Goal: Task Accomplishment & Management: Complete application form

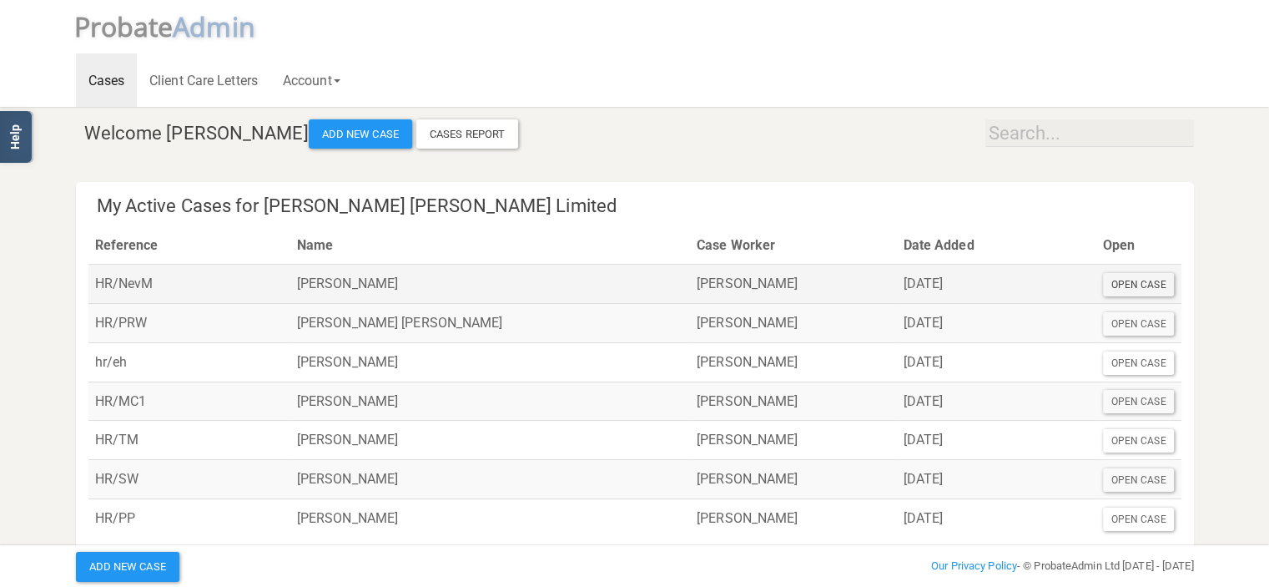
click at [1140, 284] on div "Open Case" at bounding box center [1139, 284] width 72 height 23
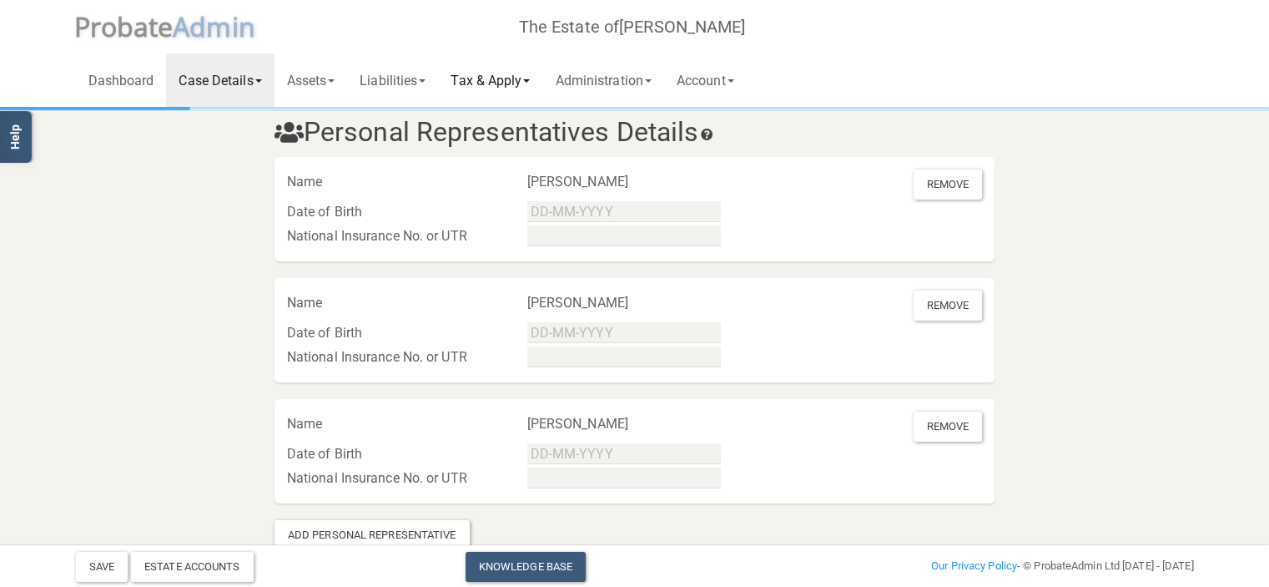
click at [522, 79] on link "Tax & Apply" at bounding box center [490, 79] width 104 height 53
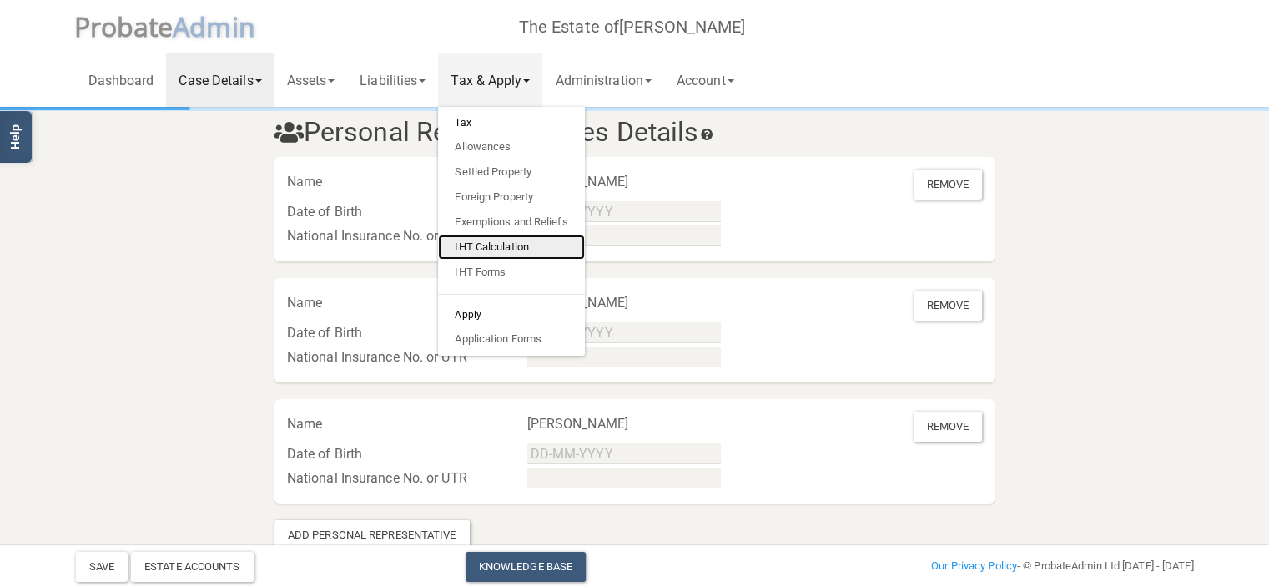
click at [514, 246] on link "IHT Calculation" at bounding box center [511, 247] width 146 height 25
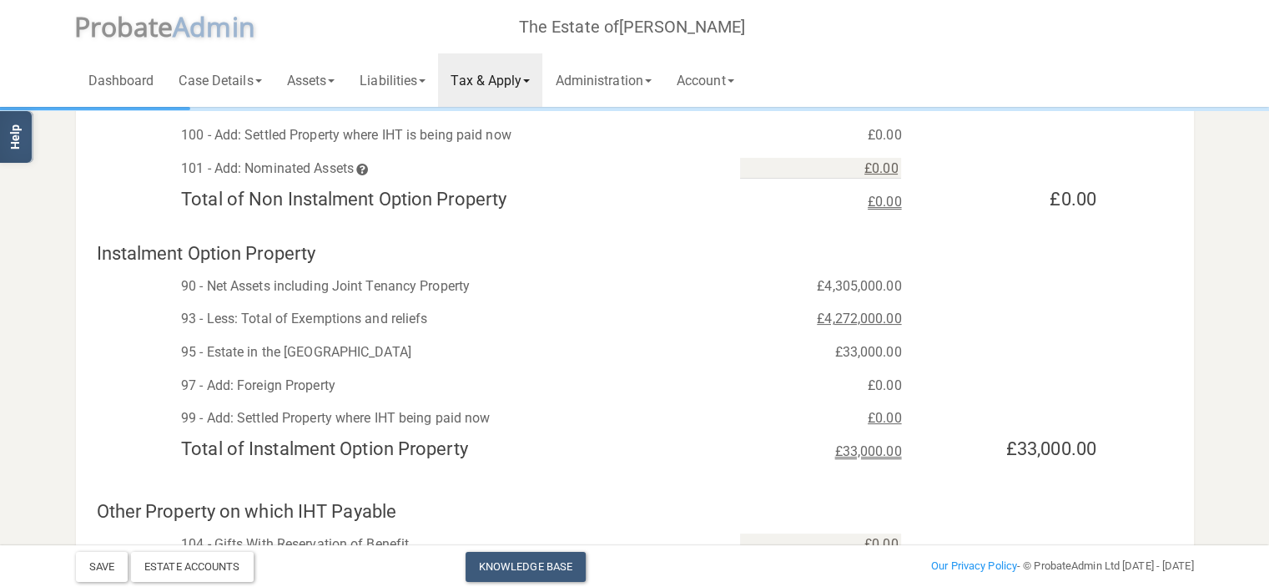
scroll to position [300, 0]
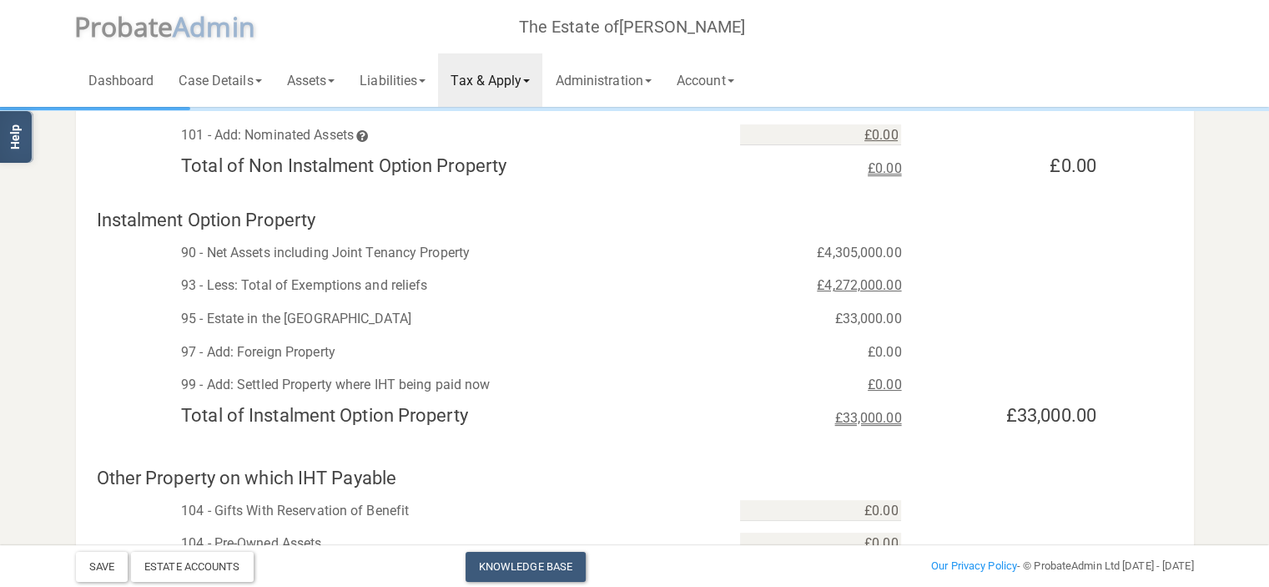
click at [530, 80] on span at bounding box center [526, 80] width 7 height 3
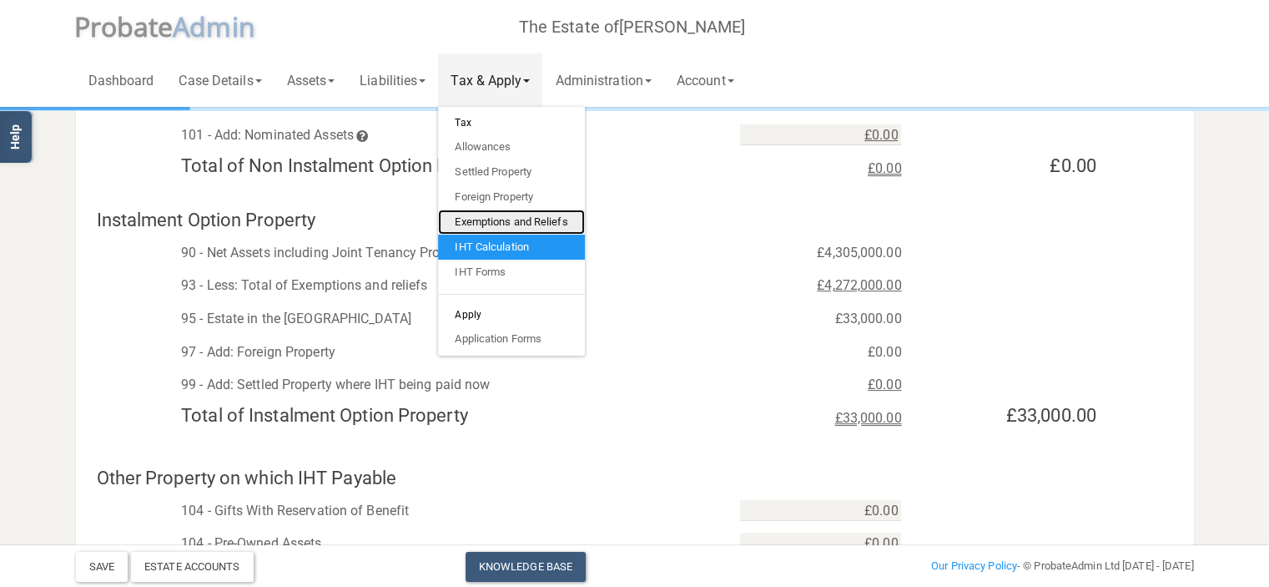
click at [528, 217] on link "Exemptions and Reliefs" at bounding box center [511, 221] width 146 height 25
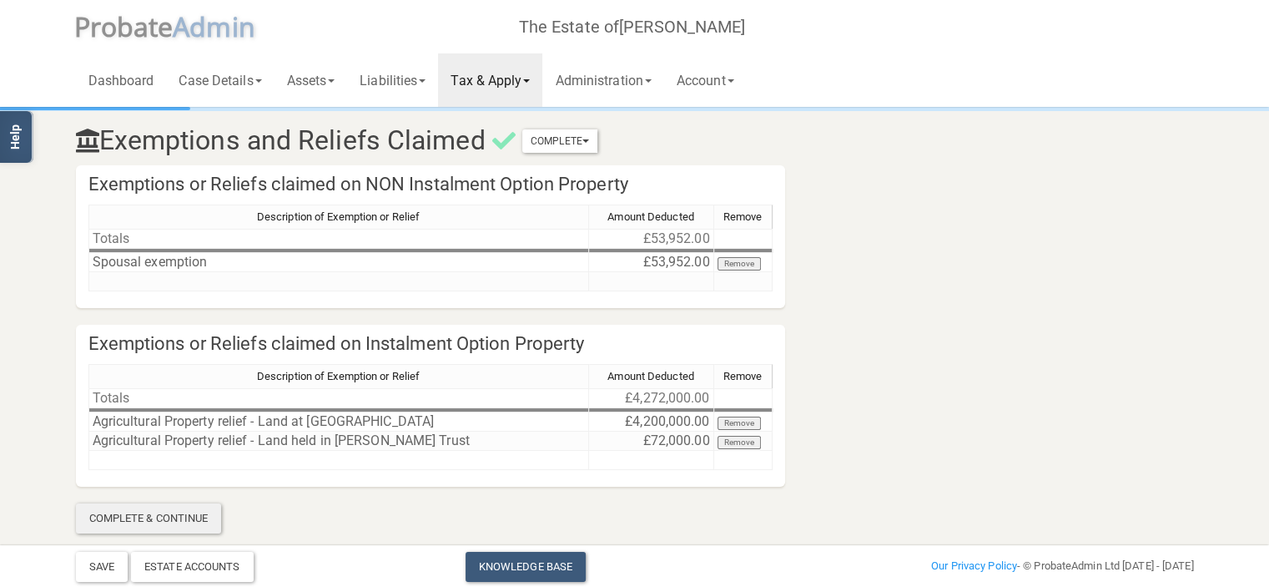
click at [151, 511] on div "Complete & Continue" at bounding box center [149, 518] width 146 height 30
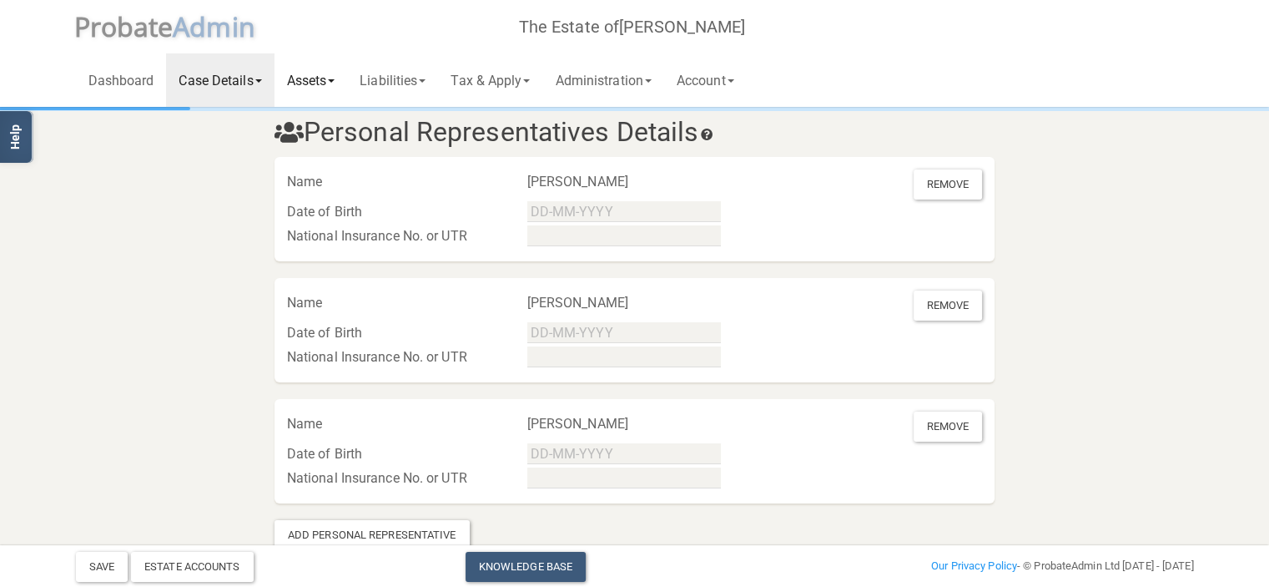
click at [337, 76] on link "Assets" at bounding box center [311, 79] width 73 height 53
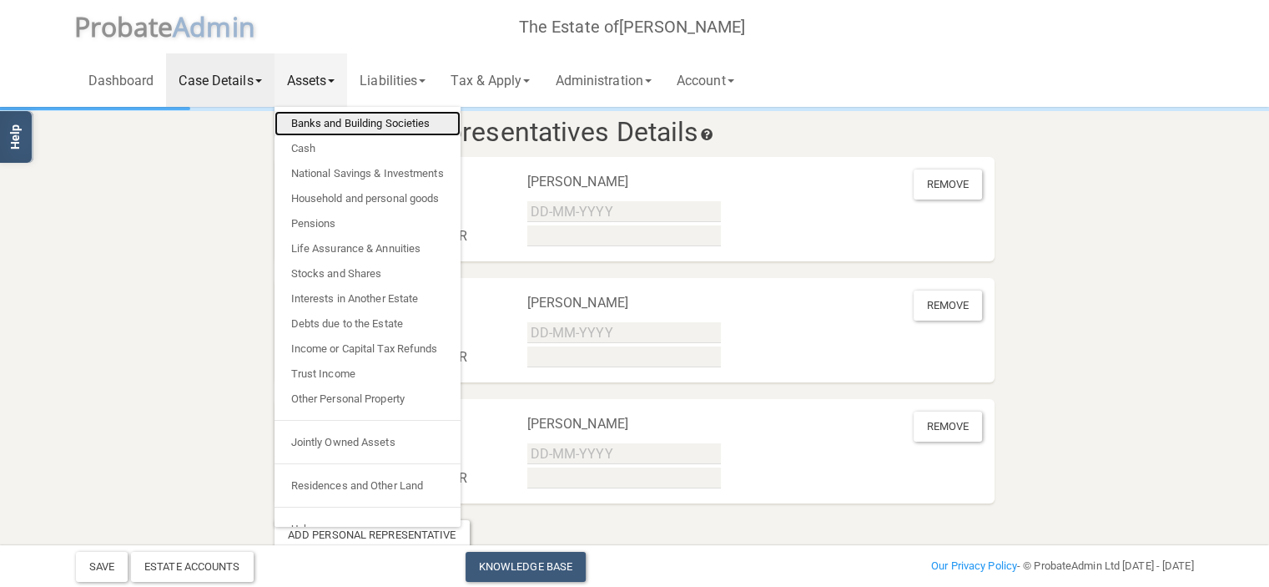
click at [347, 118] on link "Banks and Building Societies" at bounding box center [368, 123] width 186 height 25
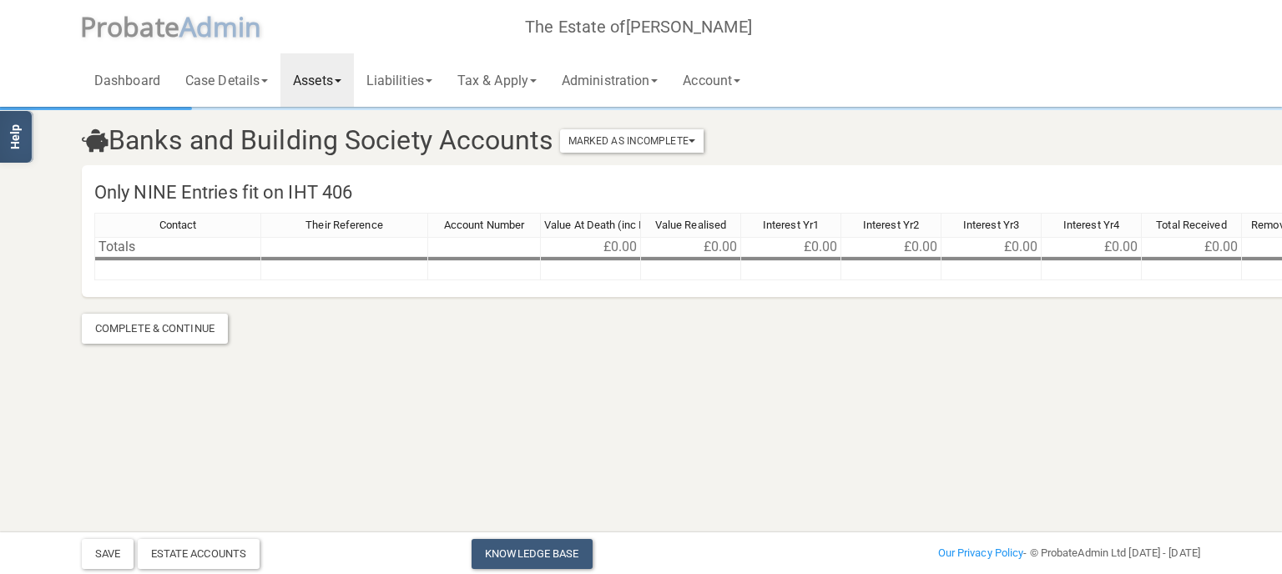
click at [351, 83] on link "Assets" at bounding box center [316, 79] width 73 height 53
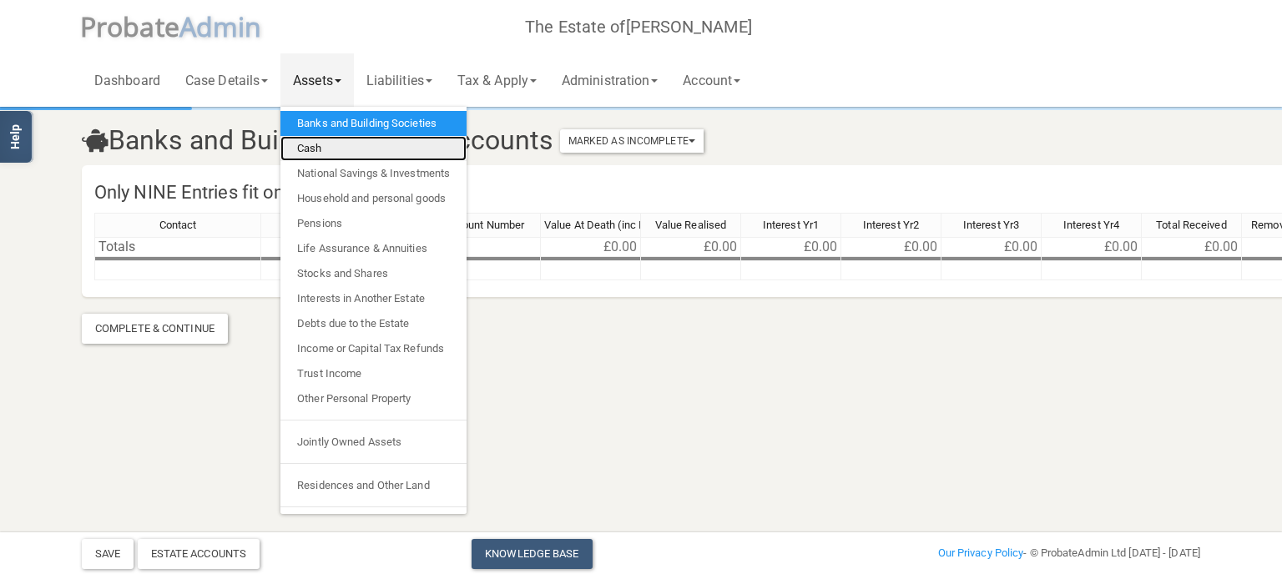
click at [323, 149] on link "Cash" at bounding box center [373, 148] width 186 height 25
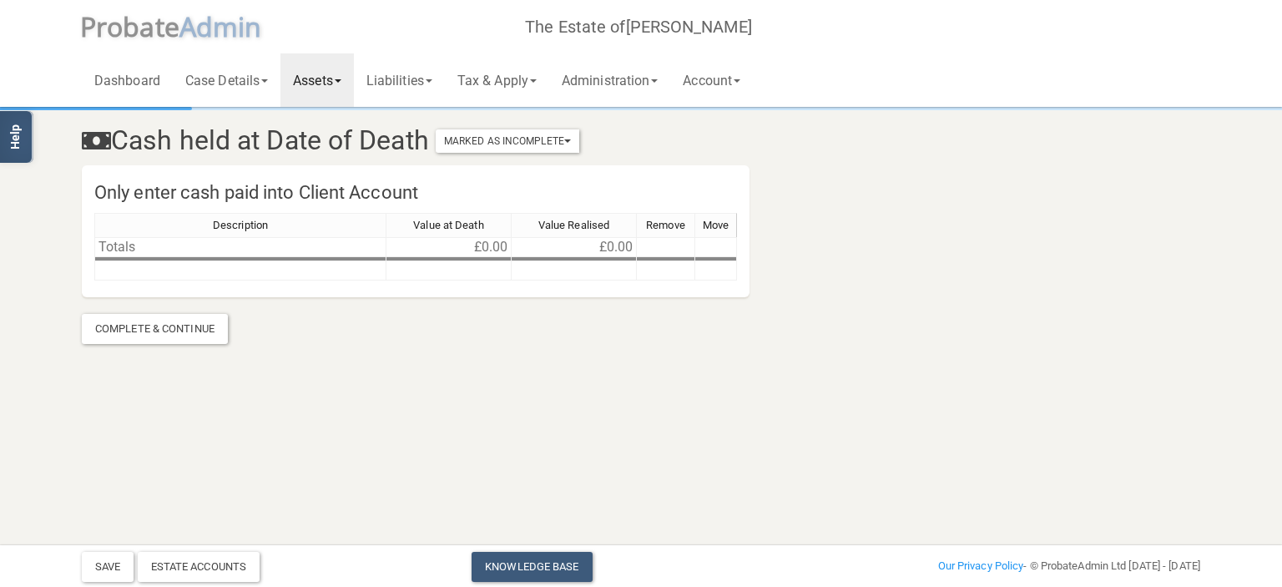
click at [351, 82] on link "Assets" at bounding box center [316, 79] width 73 height 53
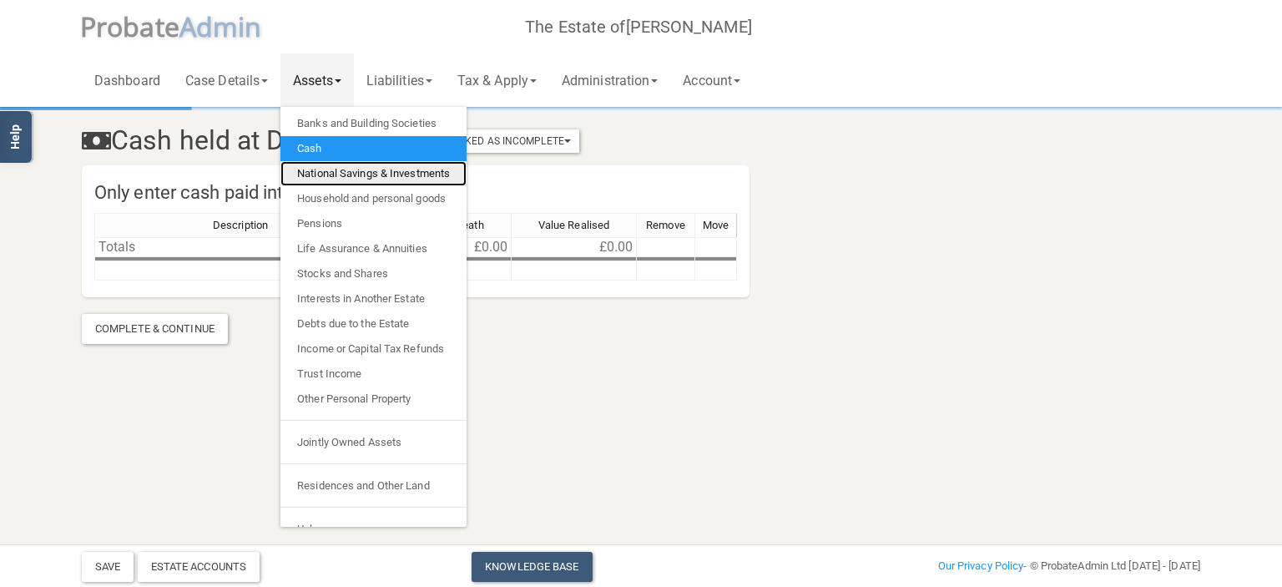
click at [349, 169] on link "National Savings & Investments" at bounding box center [373, 173] width 186 height 25
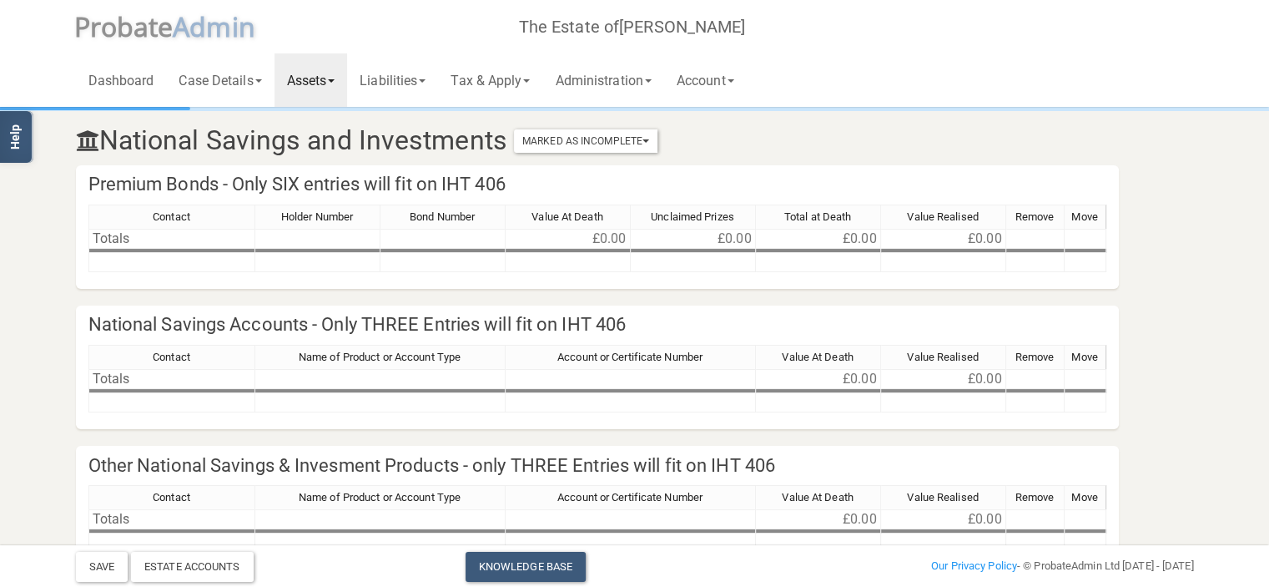
click at [335, 80] on span at bounding box center [331, 80] width 7 height 3
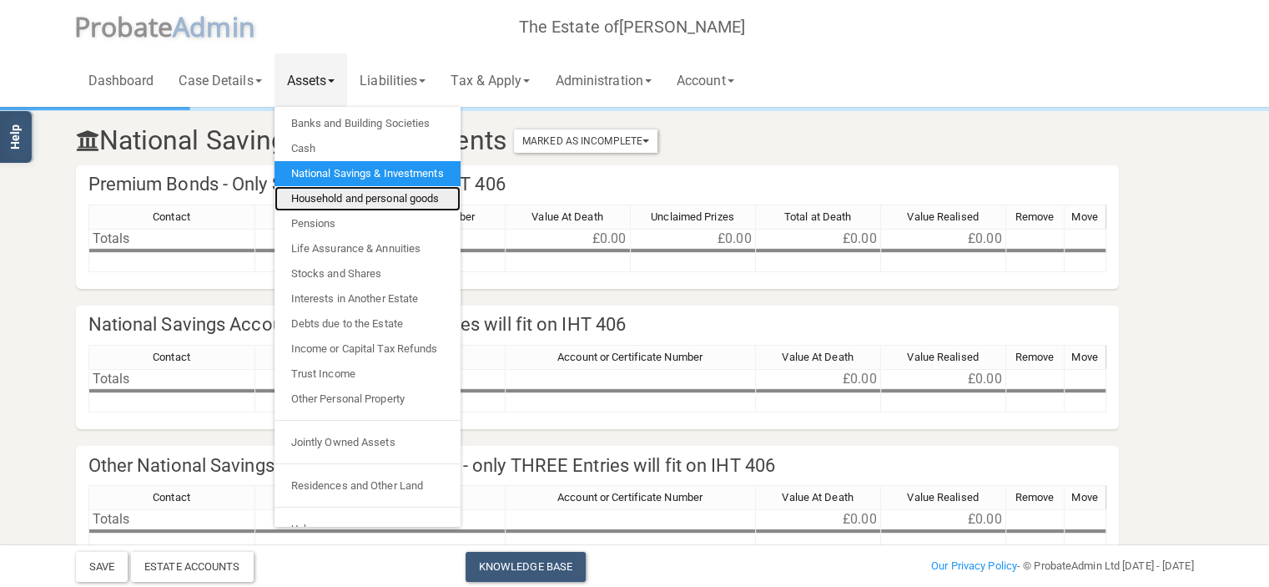
click at [340, 194] on link "Household and personal goods" at bounding box center [368, 198] width 186 height 25
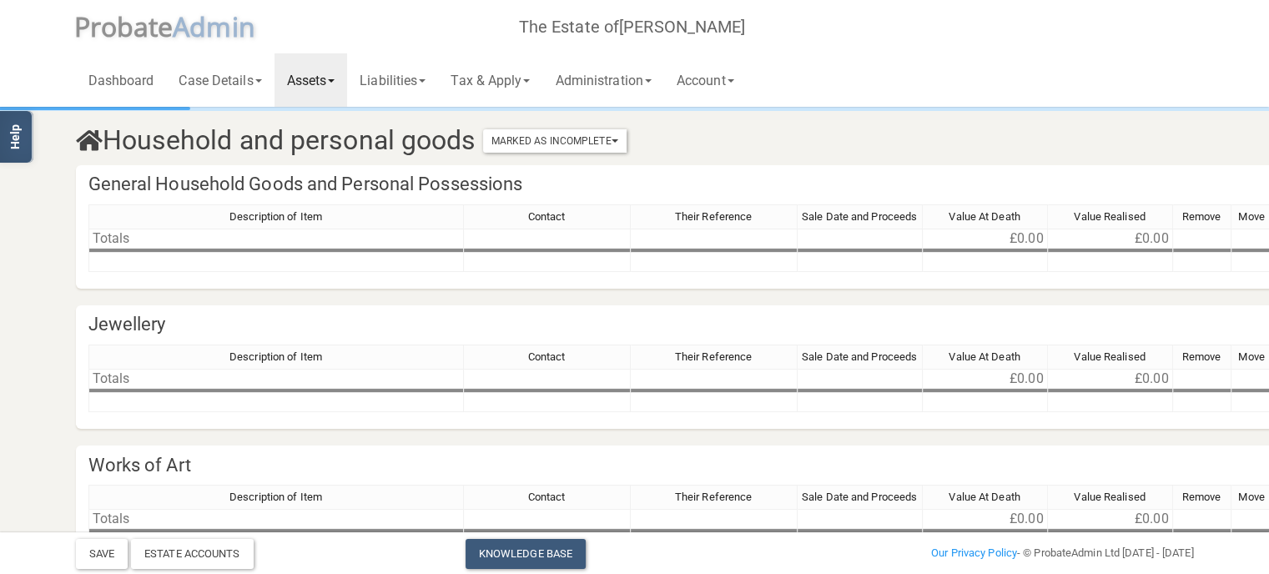
click at [344, 78] on link "Assets" at bounding box center [311, 79] width 73 height 53
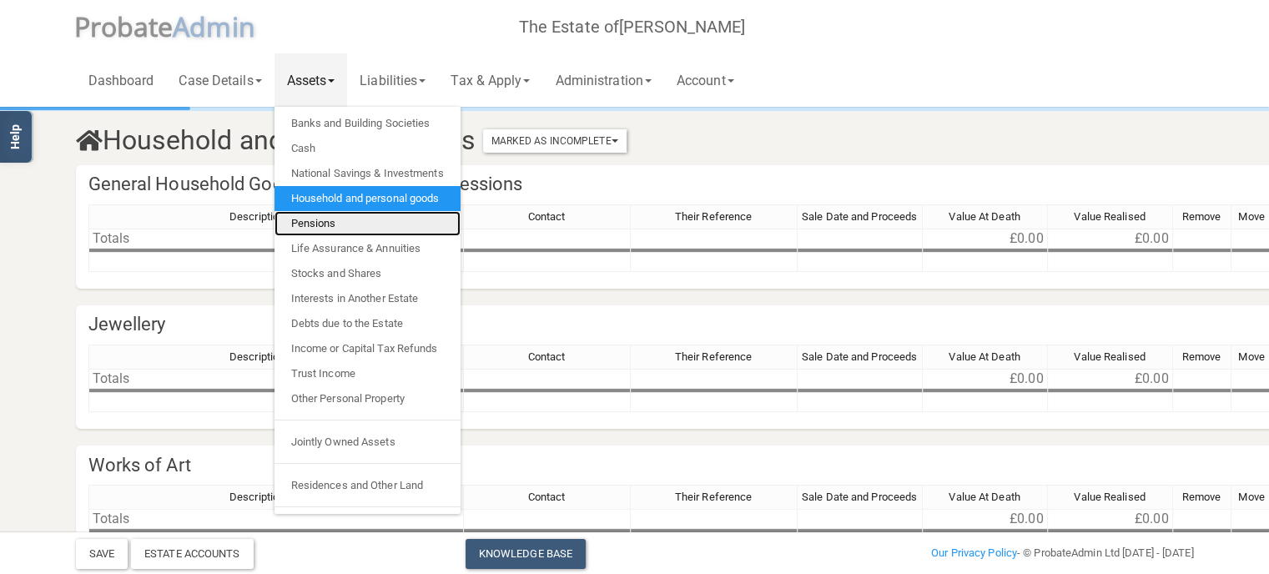
click at [325, 222] on link "Pensions" at bounding box center [368, 223] width 186 height 25
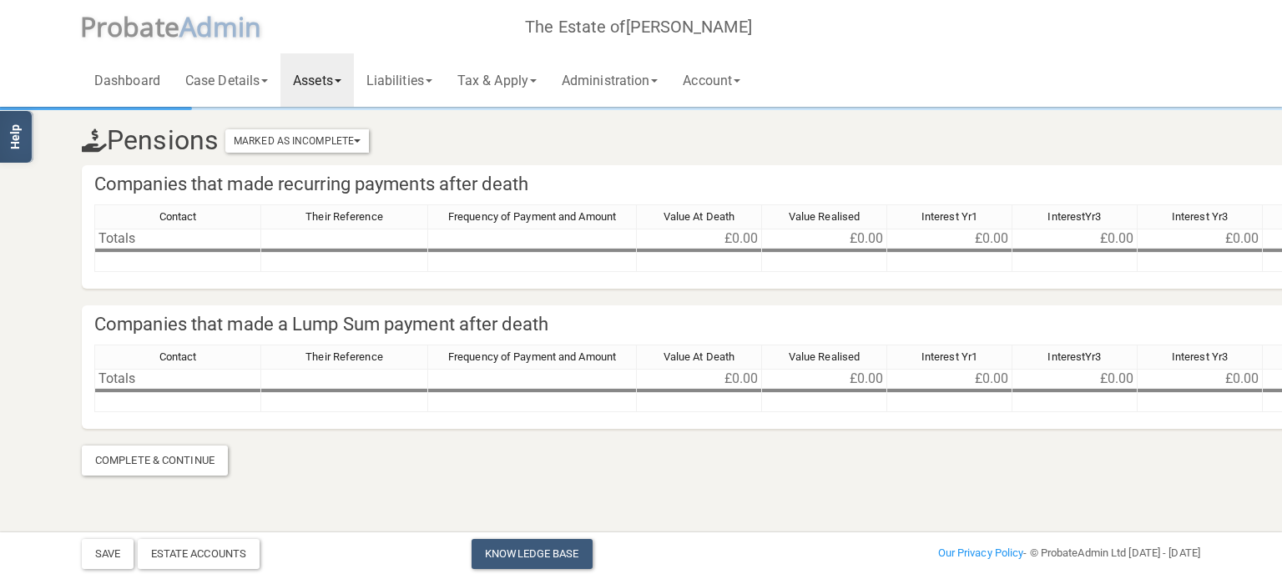
click at [351, 78] on link "Assets" at bounding box center [316, 79] width 73 height 53
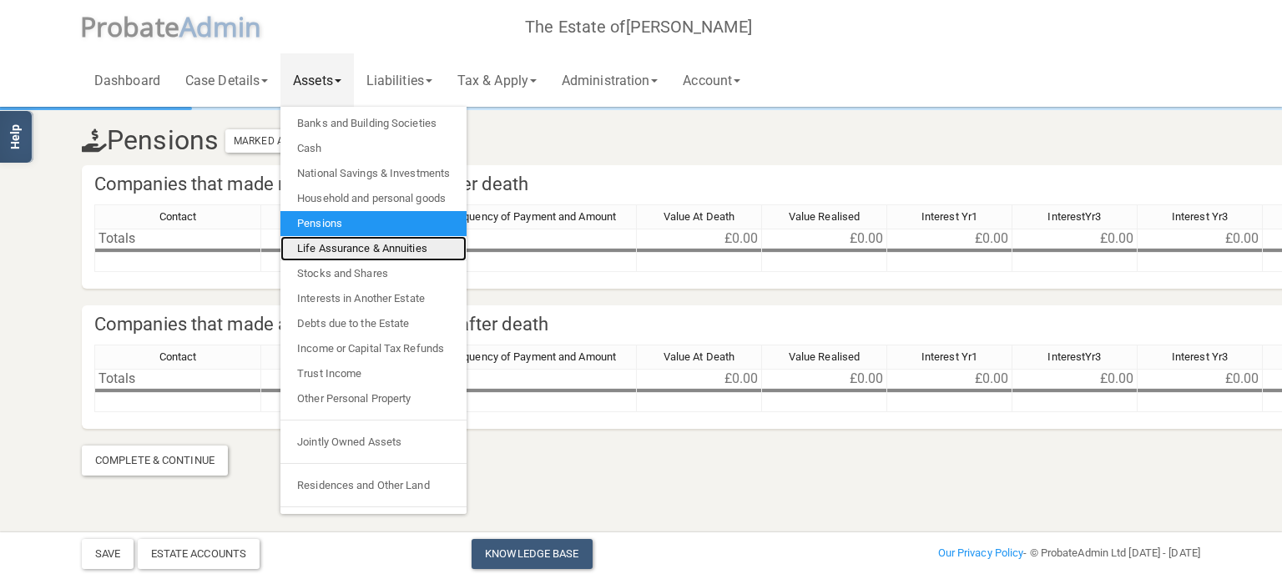
click at [344, 251] on link "Life Assurance & Annuities" at bounding box center [373, 248] width 186 height 25
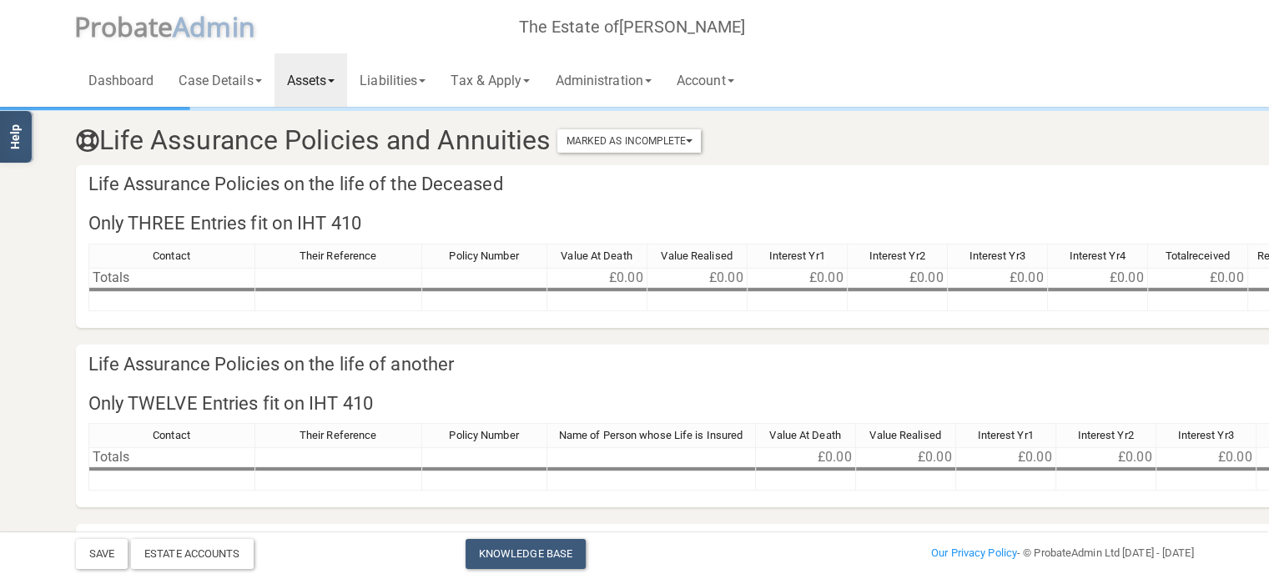
click at [335, 82] on span at bounding box center [331, 80] width 7 height 3
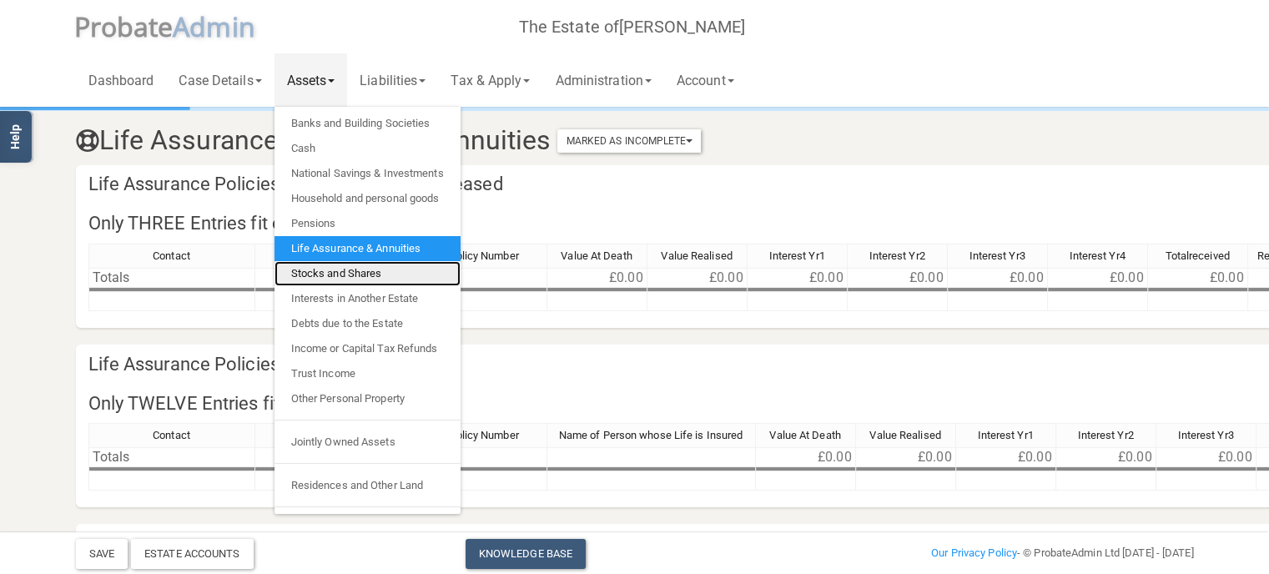
click at [346, 267] on link "Stocks and Shares" at bounding box center [368, 273] width 186 height 25
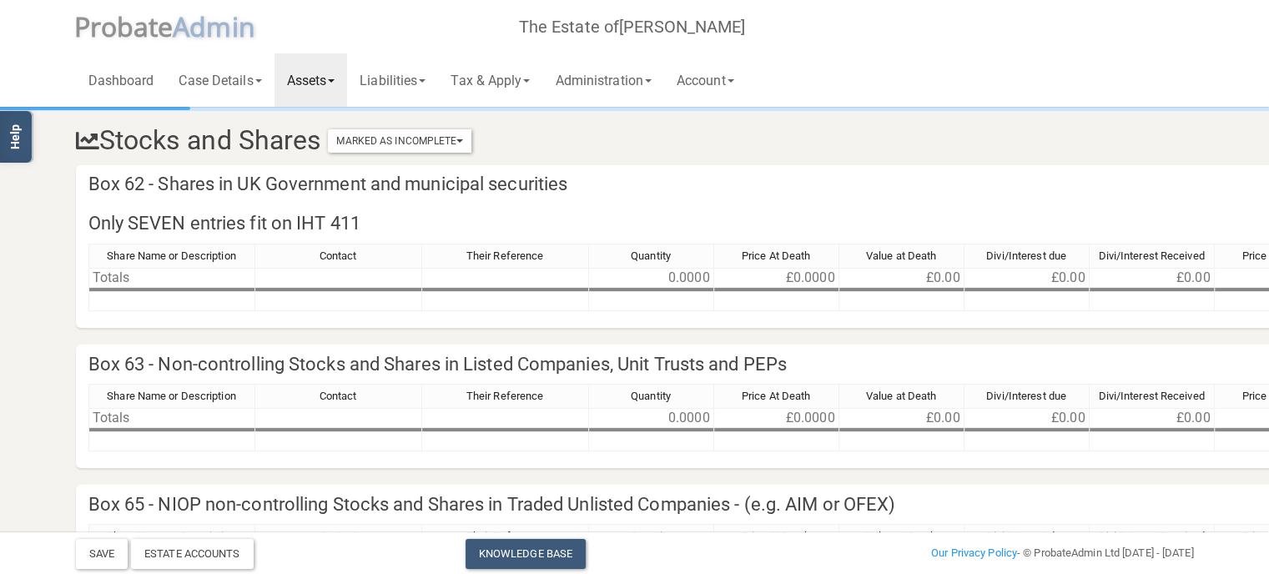
click at [343, 83] on link "Assets" at bounding box center [311, 79] width 73 height 53
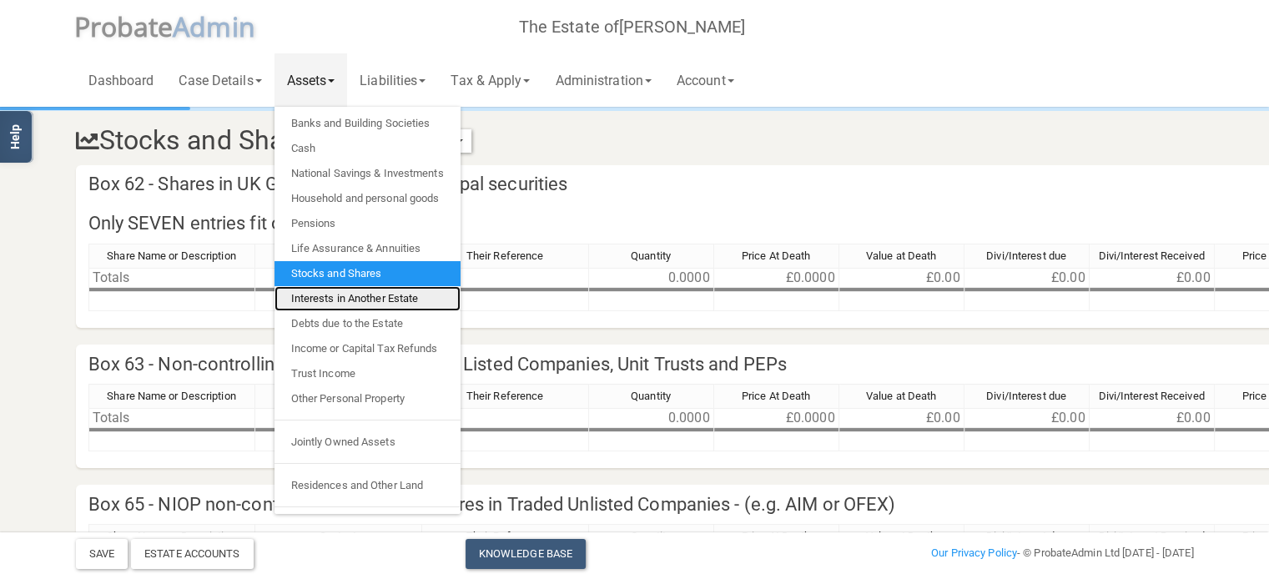
click at [362, 295] on link "Interests in Another Estate" at bounding box center [368, 298] width 186 height 25
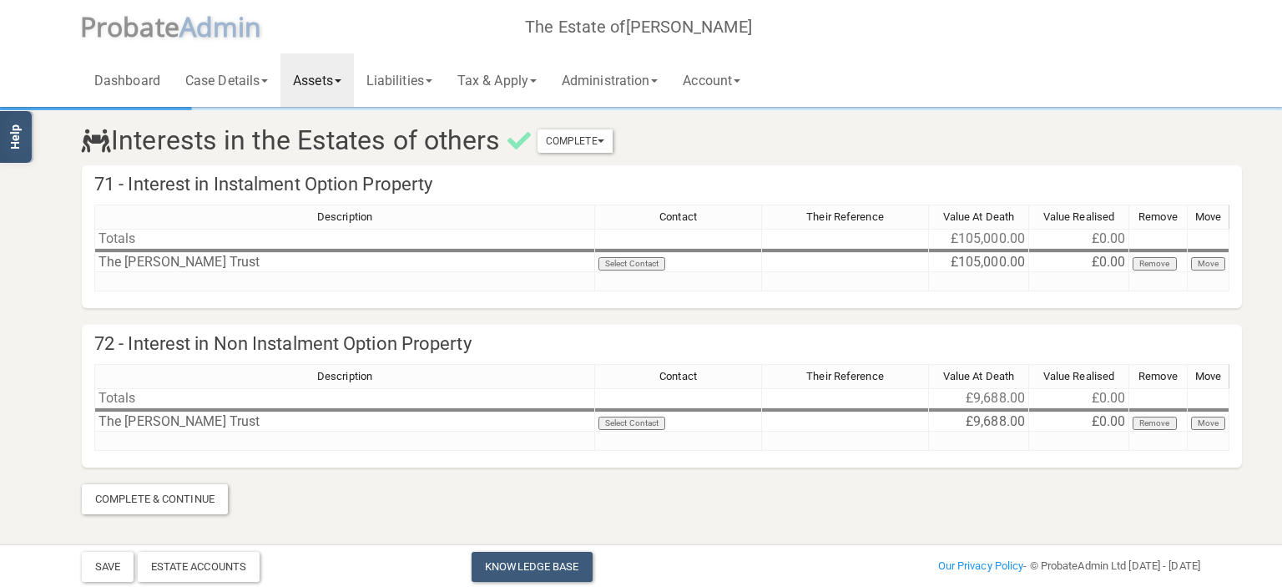
click at [341, 79] on span at bounding box center [338, 80] width 7 height 3
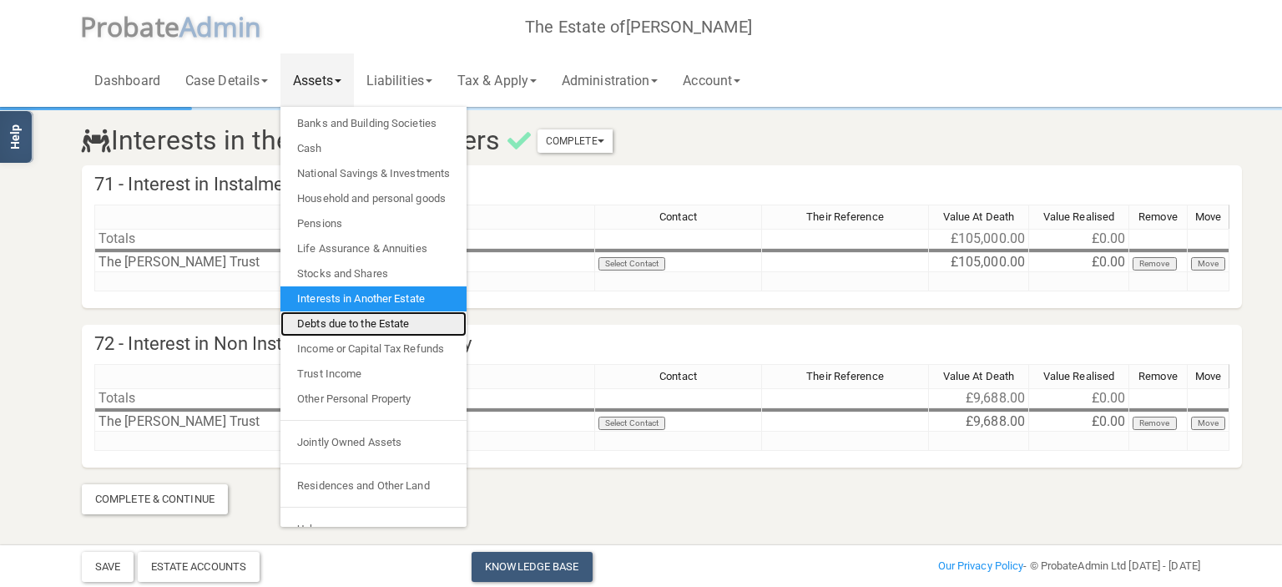
click at [341, 320] on link "Debts due to the Estate" at bounding box center [373, 323] width 186 height 25
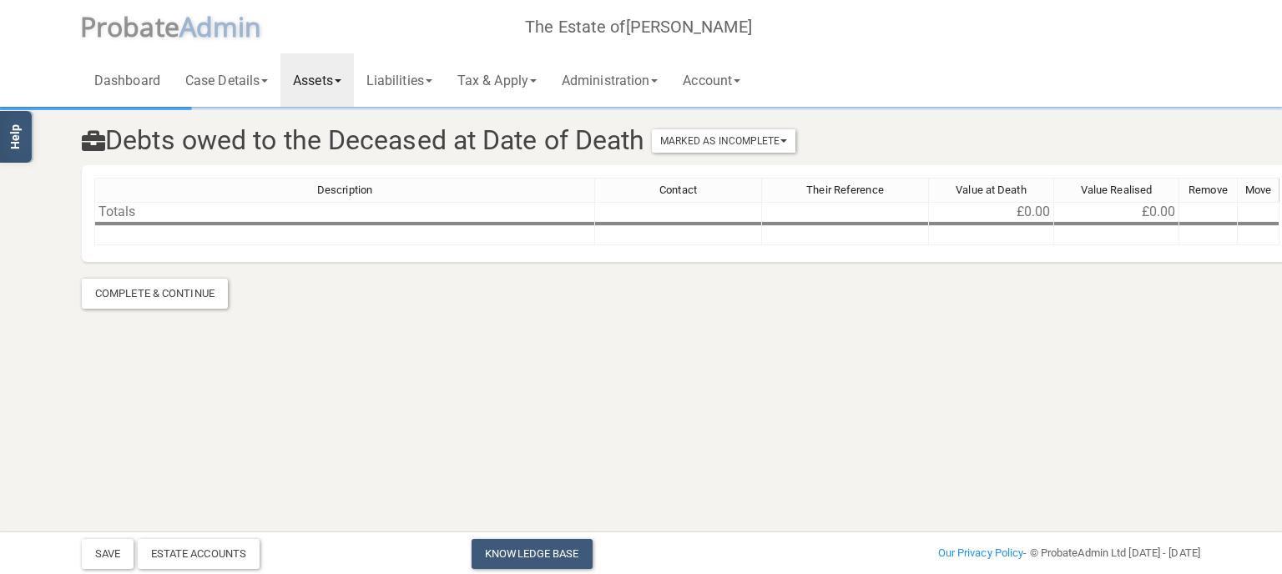
click at [341, 79] on span at bounding box center [338, 80] width 7 height 3
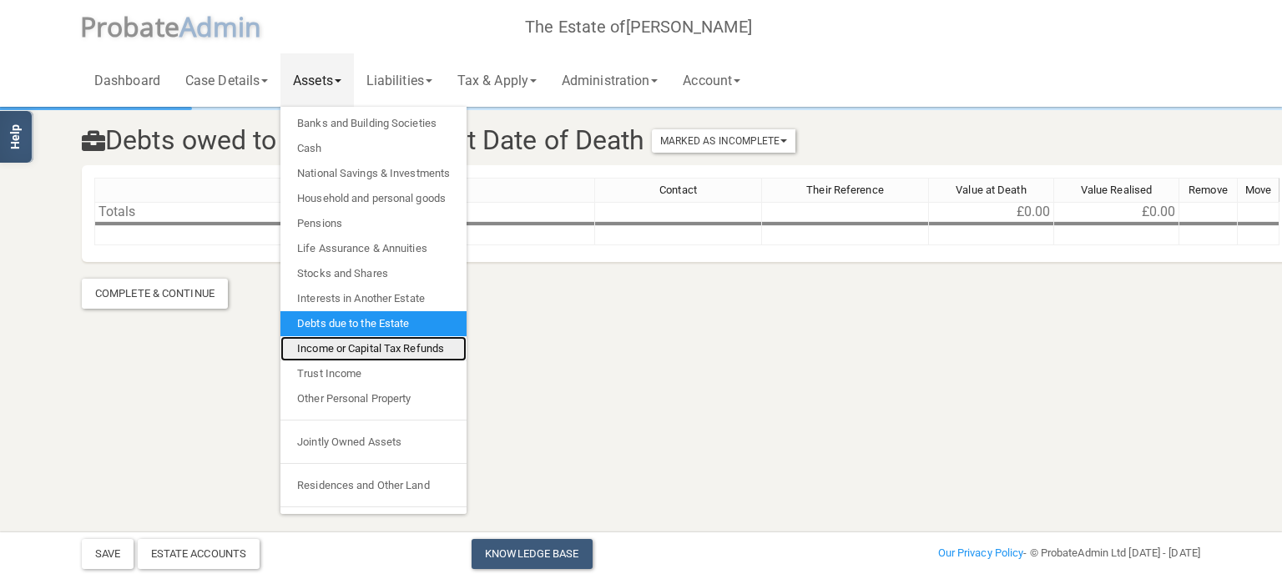
click at [357, 350] on link "Income or Capital Tax Refunds" at bounding box center [373, 348] width 186 height 25
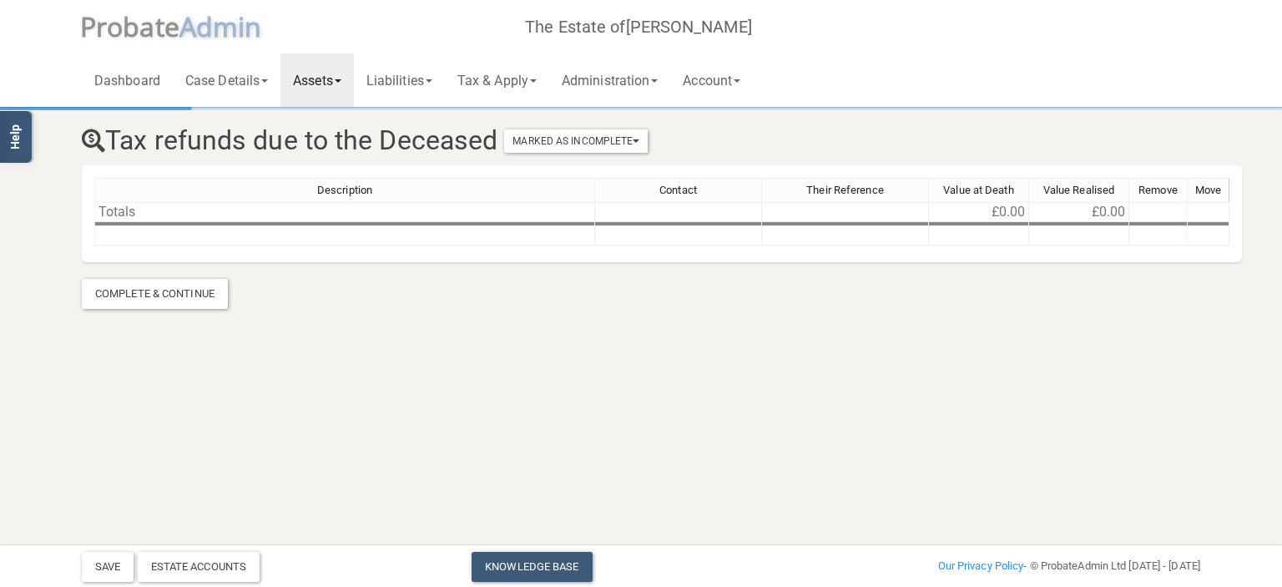
click at [351, 80] on link "Assets" at bounding box center [316, 79] width 73 height 53
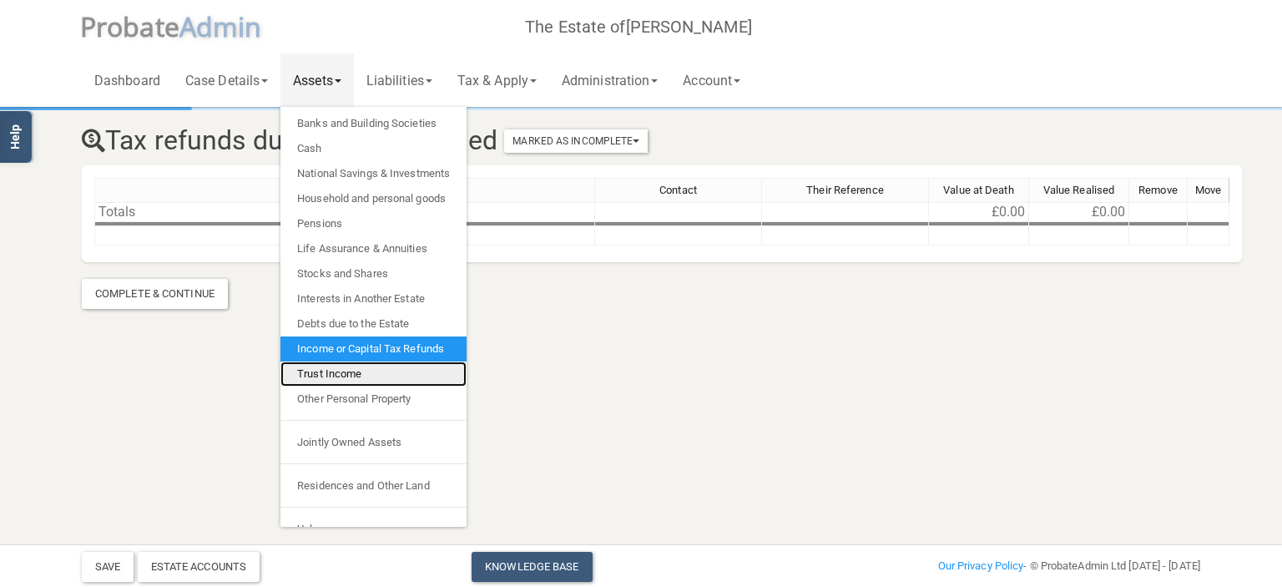
click at [347, 376] on link "Trust Income" at bounding box center [373, 373] width 186 height 25
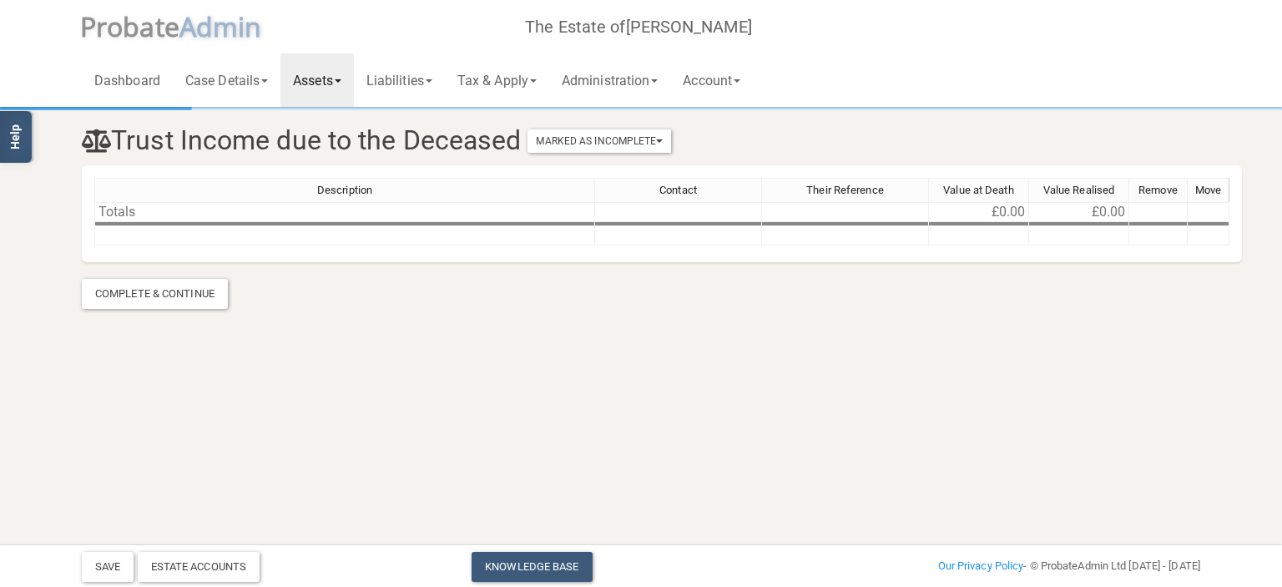
click at [348, 83] on link "Assets" at bounding box center [316, 79] width 73 height 53
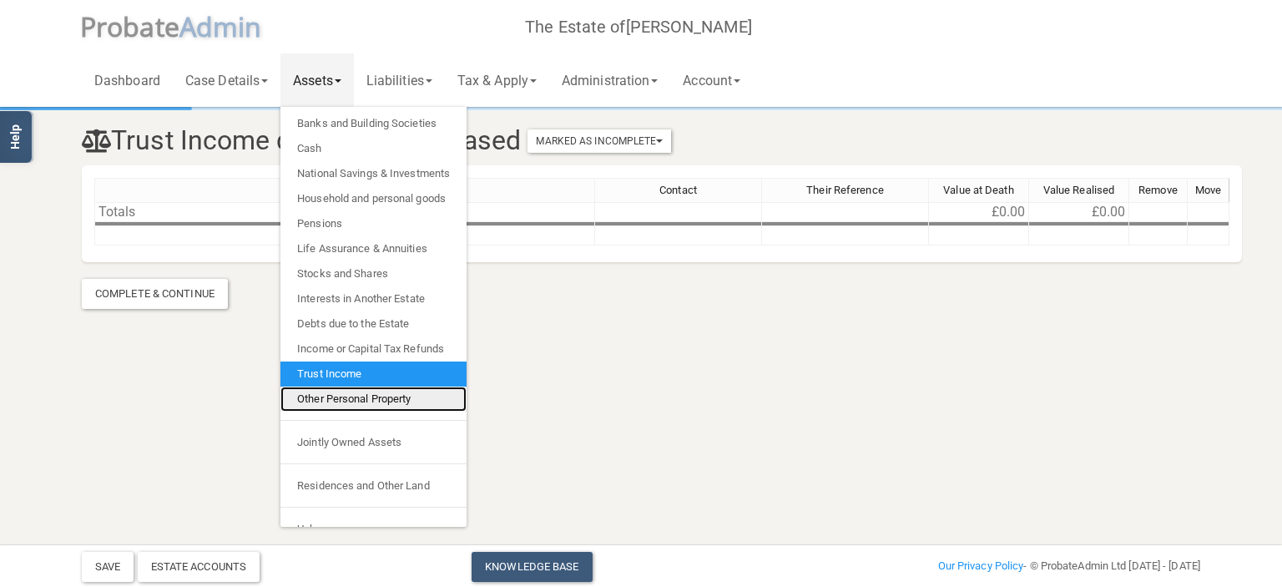
click at [396, 403] on link "Other Personal Property" at bounding box center [373, 398] width 186 height 25
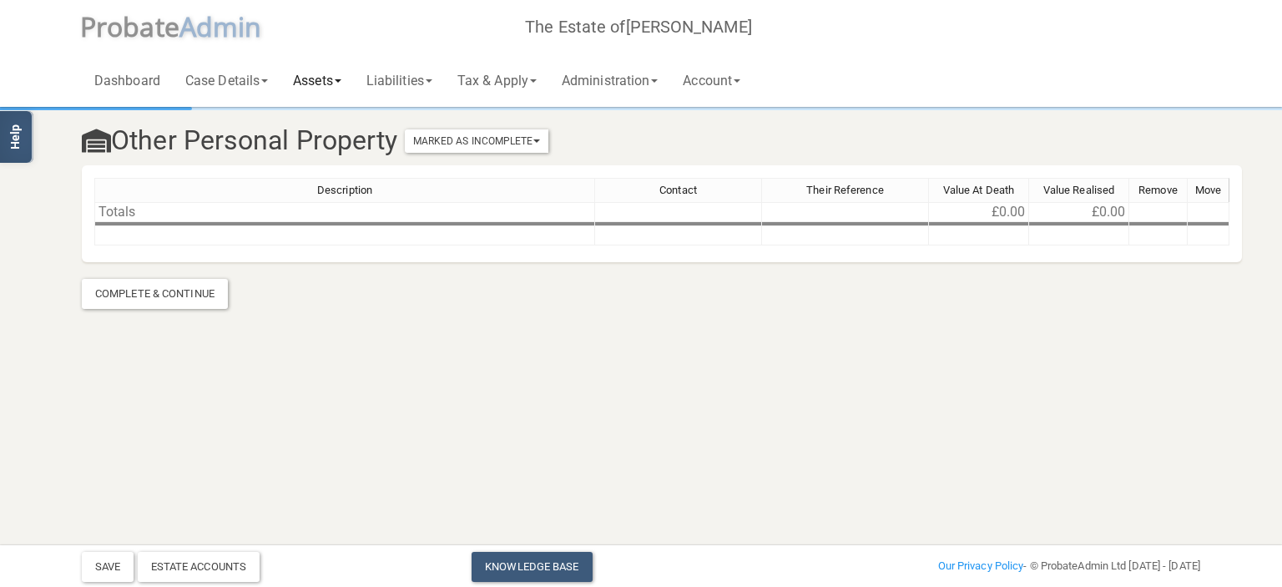
click at [345, 78] on link "Assets" at bounding box center [316, 79] width 73 height 53
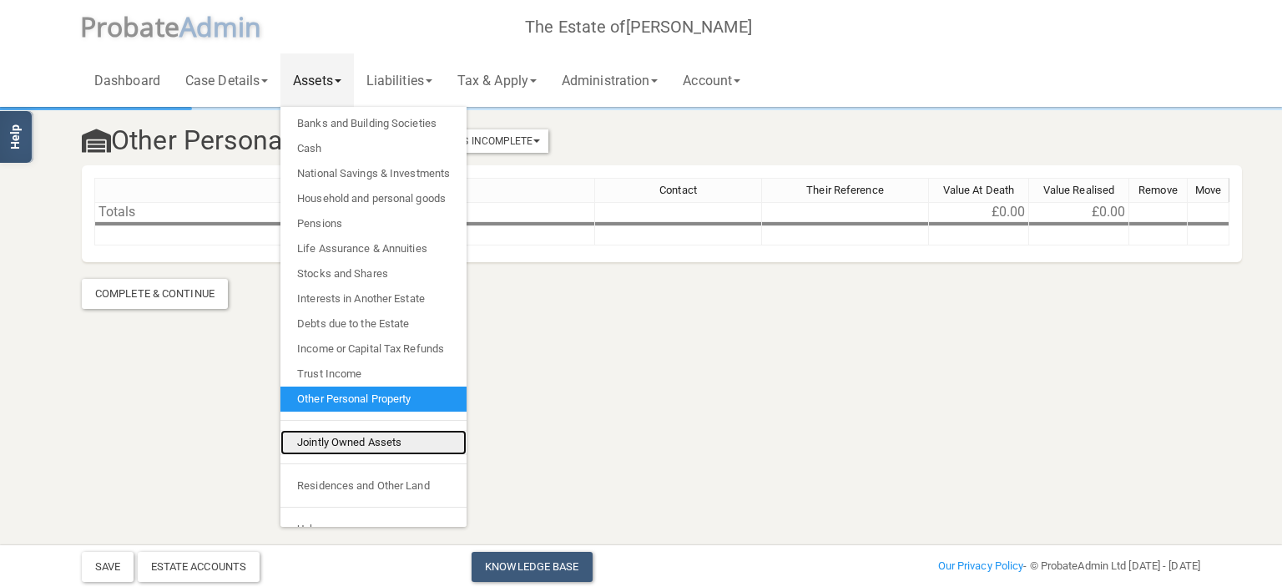
click at [395, 441] on link "Jointly Owned Assets" at bounding box center [373, 442] width 186 height 25
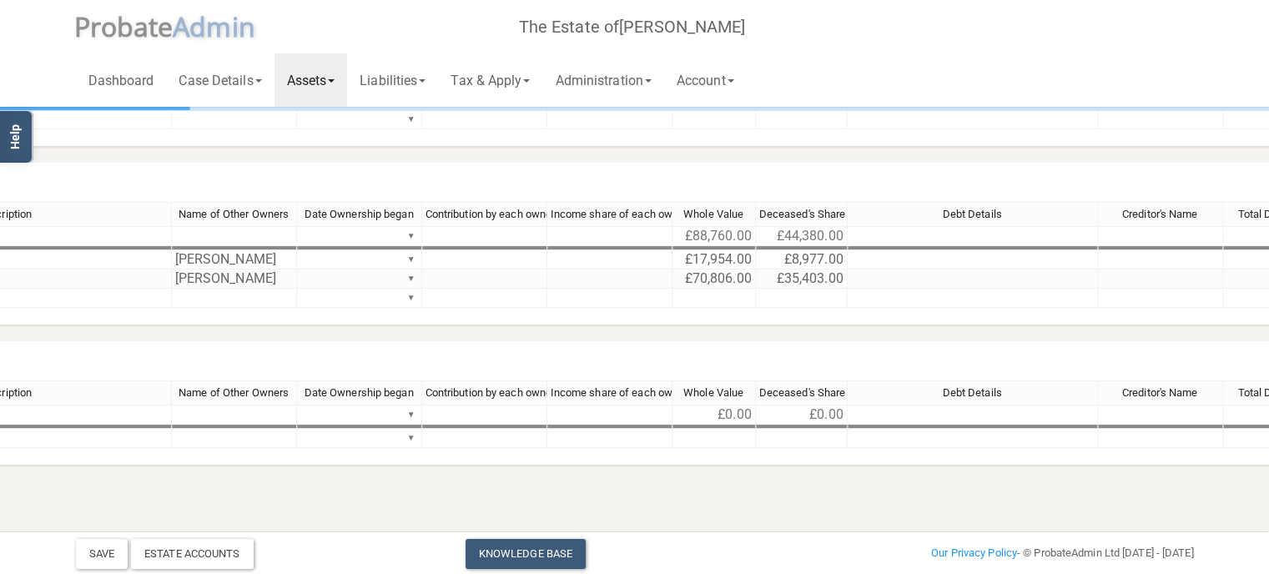
scroll to position [283, 668]
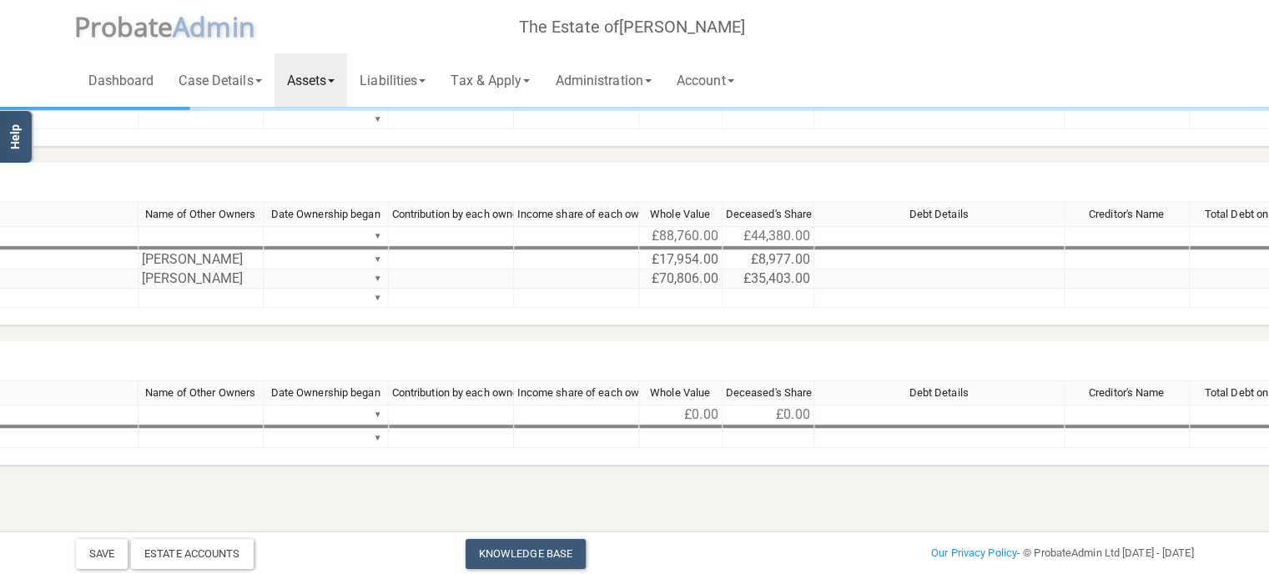
click at [335, 81] on span at bounding box center [331, 80] width 7 height 3
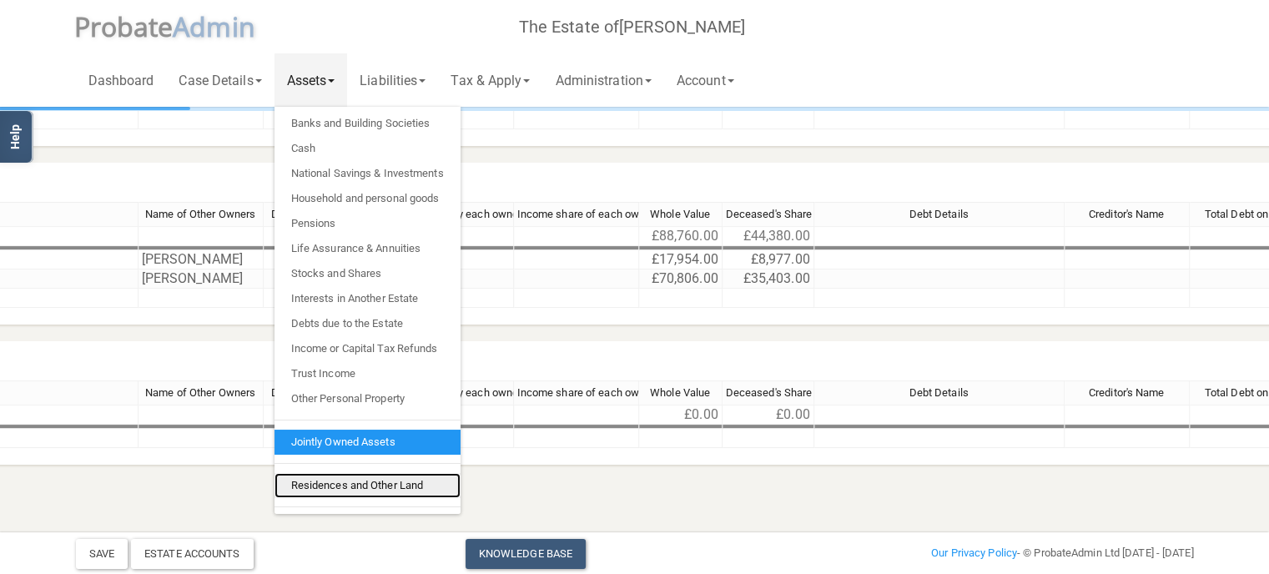
click at [399, 480] on link "Residences and Other Land" at bounding box center [368, 485] width 186 height 25
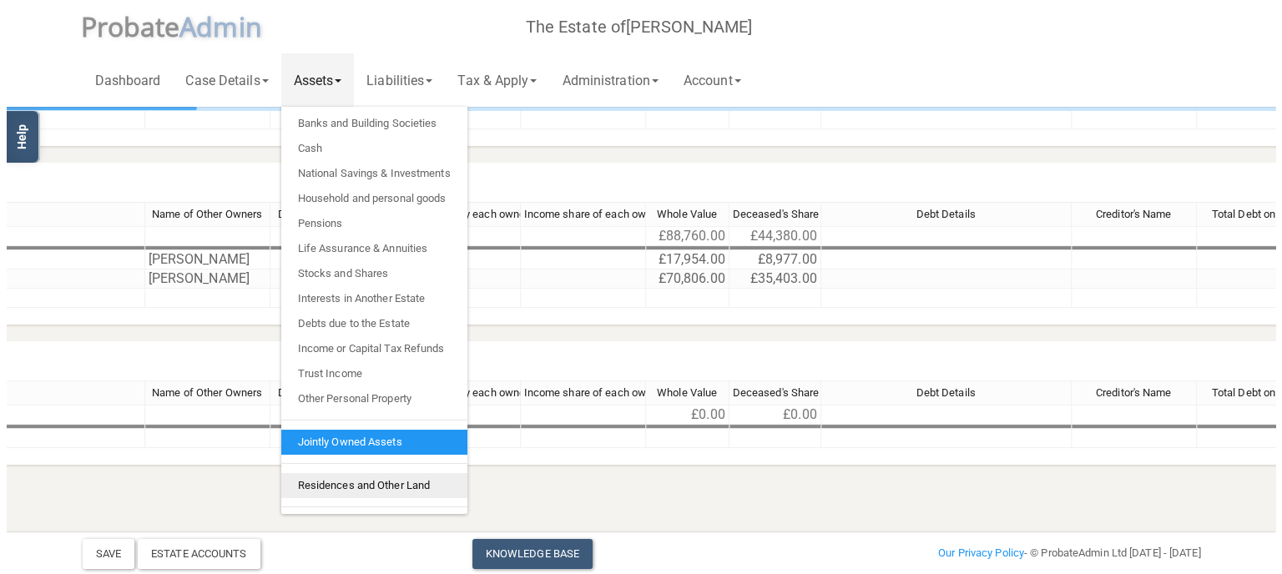
scroll to position [0, 490]
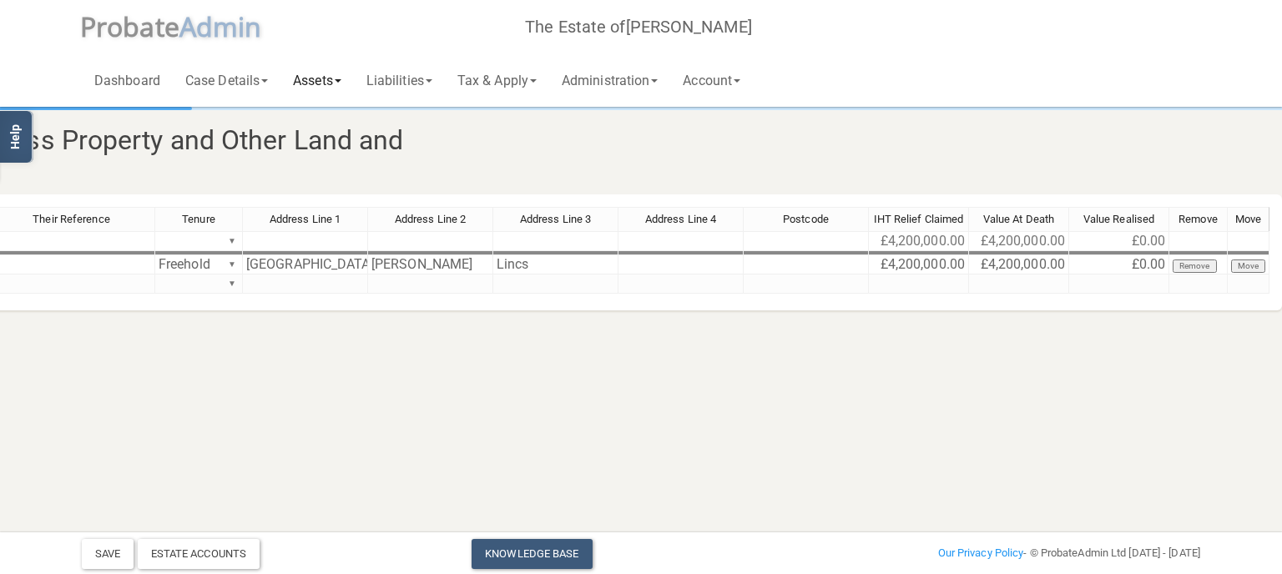
click at [343, 78] on link "Assets" at bounding box center [316, 79] width 73 height 53
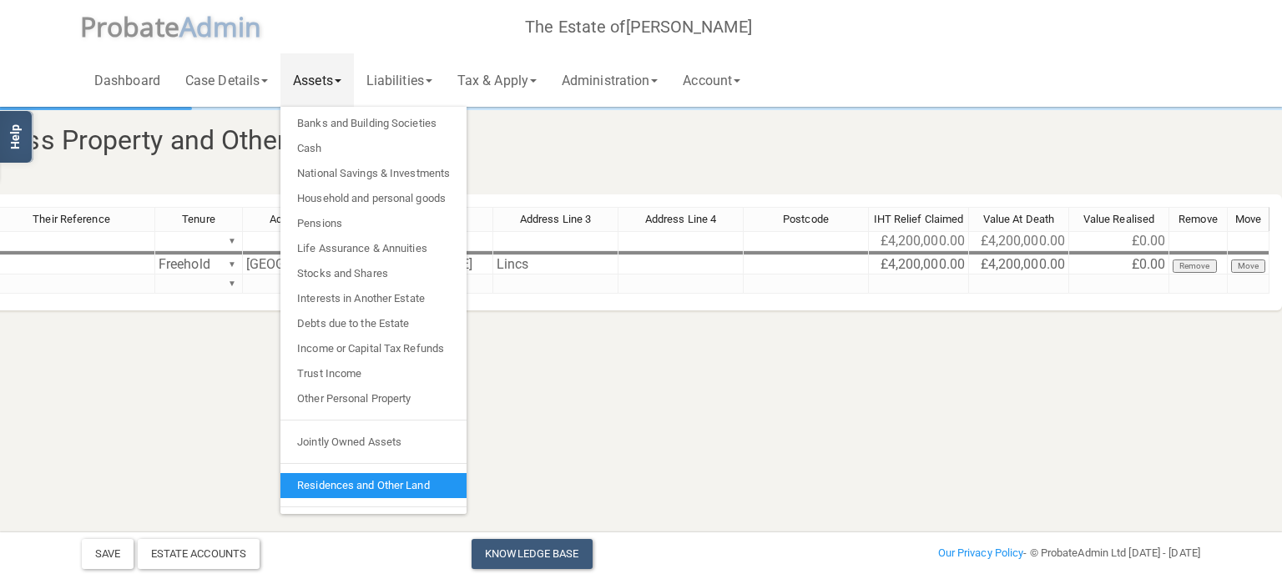
scroll to position [18, 0]
